Goal: Information Seeking & Learning: Learn about a topic

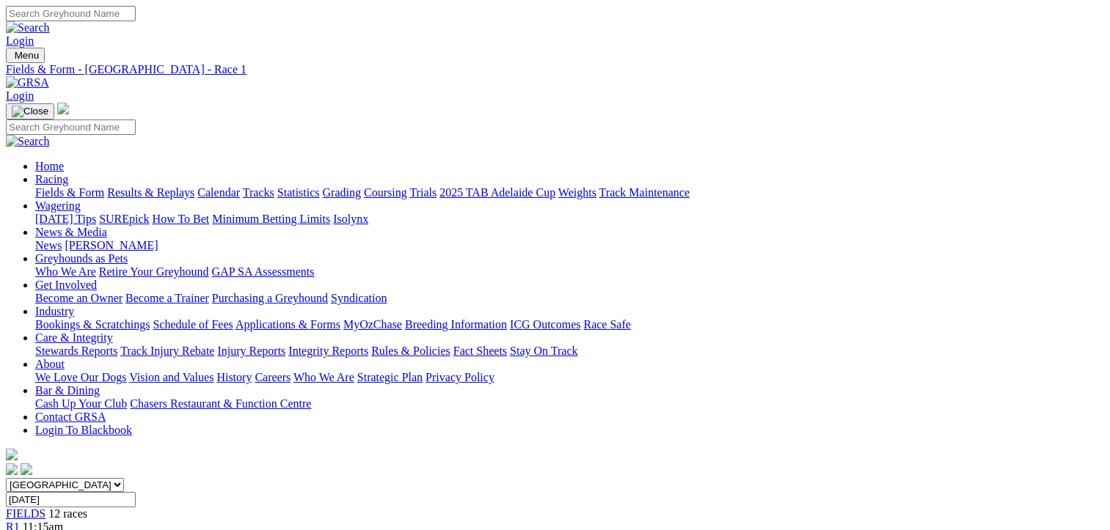
scroll to position [220, 0]
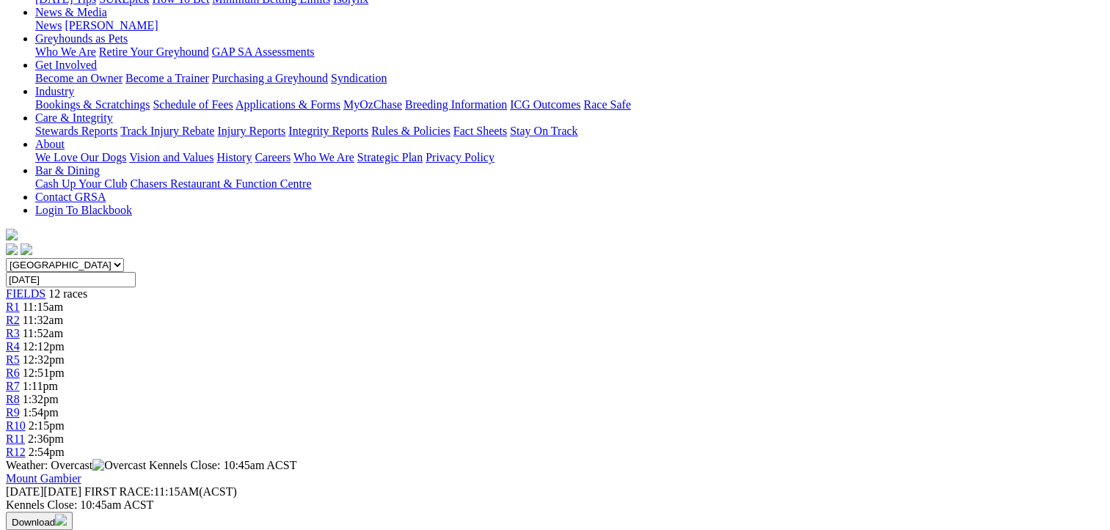
click at [64, 433] on span "2:36pm" at bounding box center [46, 439] width 36 height 12
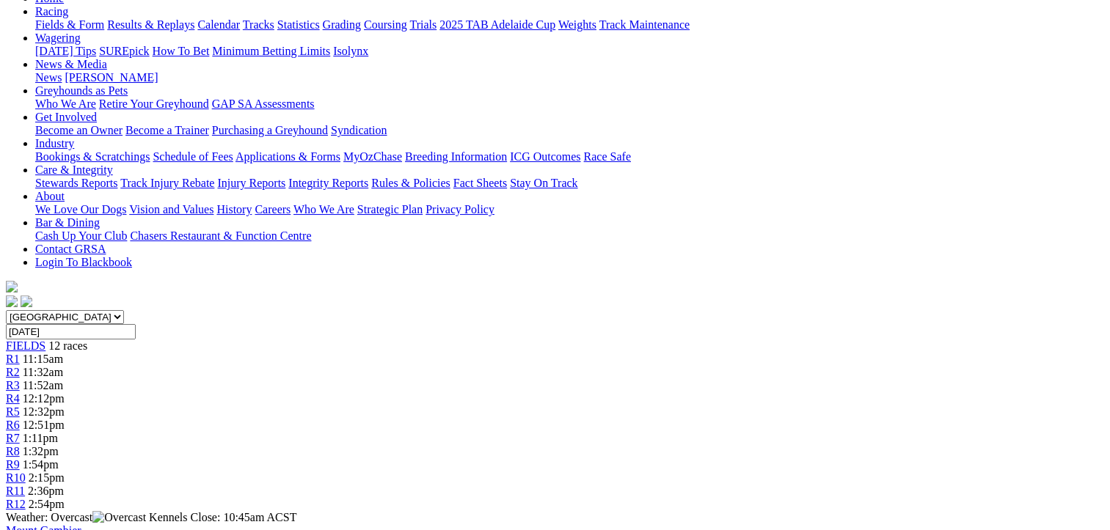
scroll to position [147, 0]
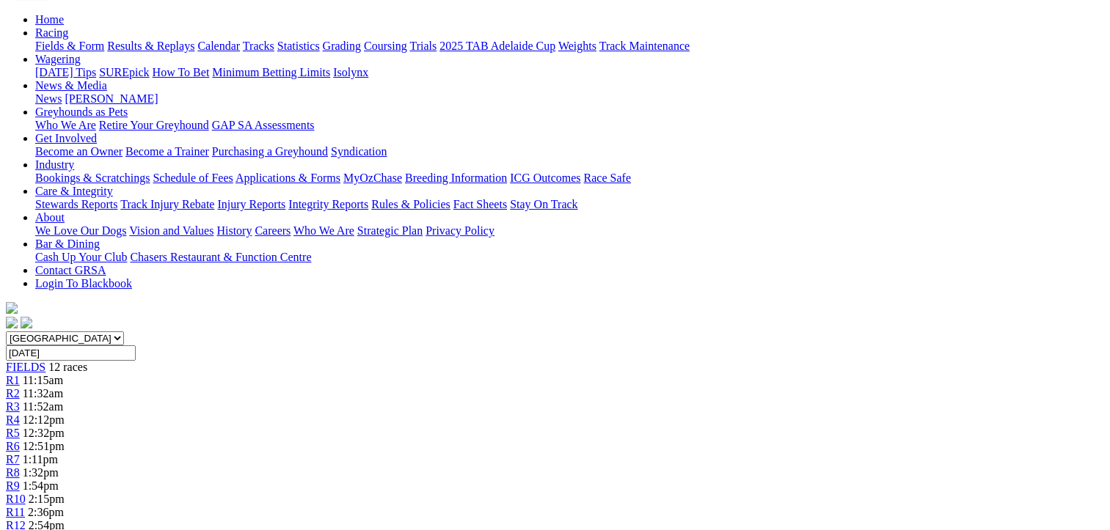
click at [65, 414] on span "12:12pm" at bounding box center [44, 420] width 42 height 12
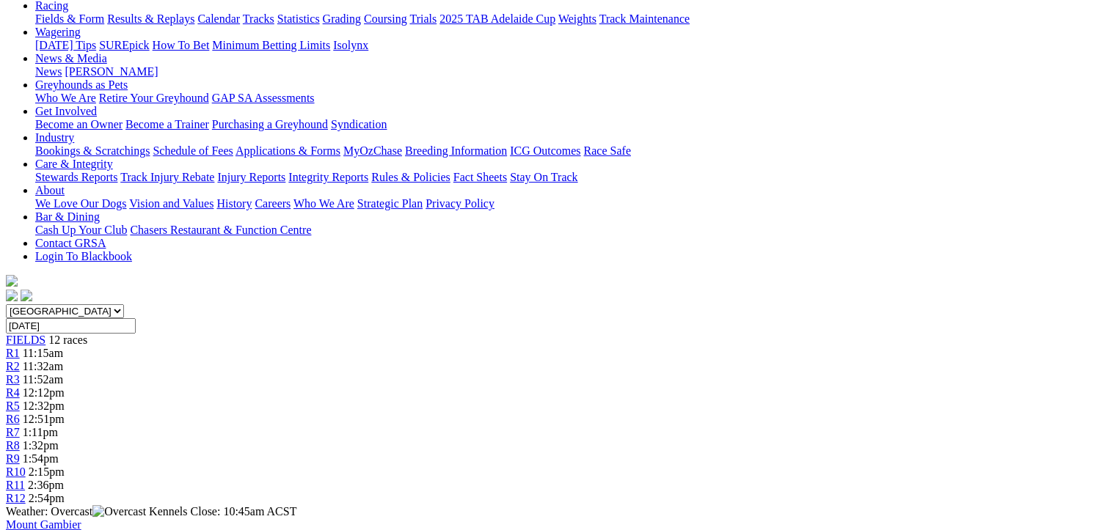
scroll to position [139, 0]
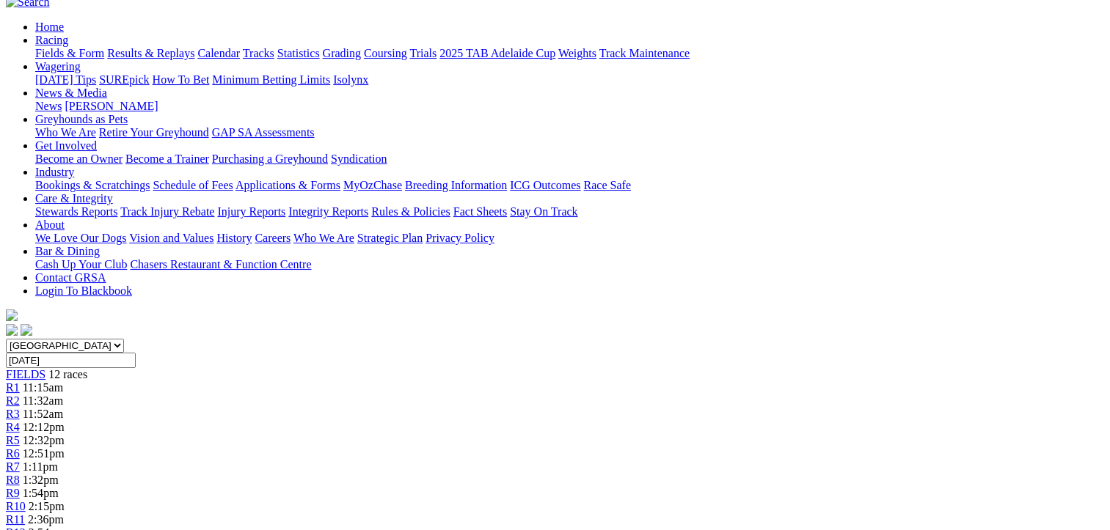
click at [20, 381] on span "R1" at bounding box center [13, 387] width 14 height 12
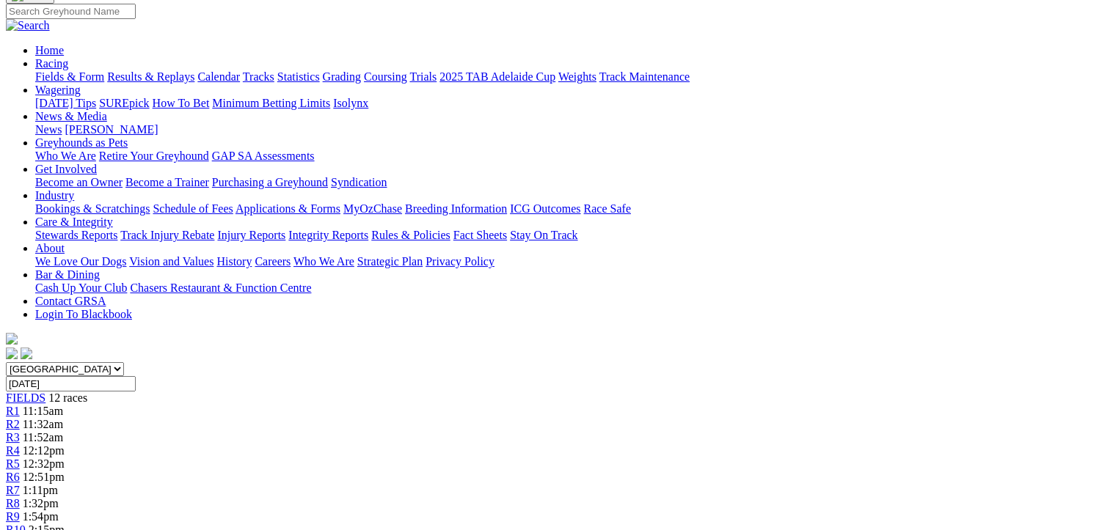
scroll to position [73, 0]
